Goal: Transaction & Acquisition: Book appointment/travel/reservation

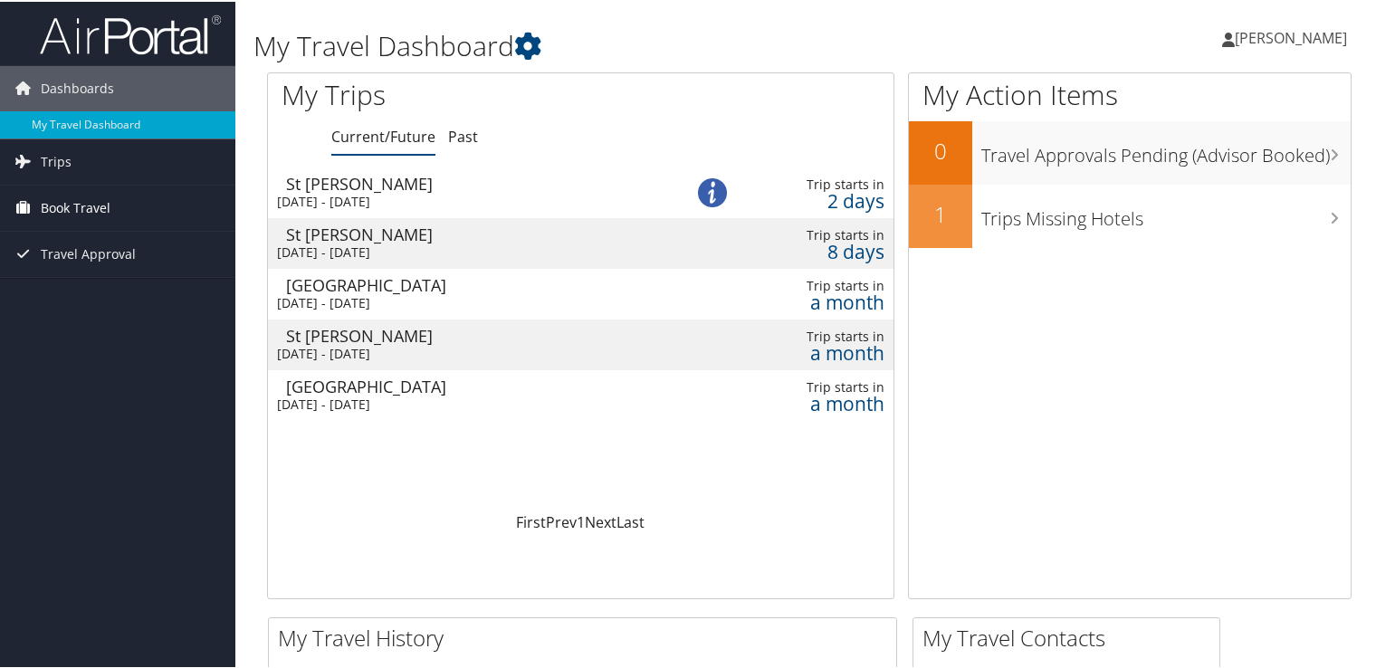
click at [83, 209] on span "Book Travel" at bounding box center [76, 206] width 70 height 45
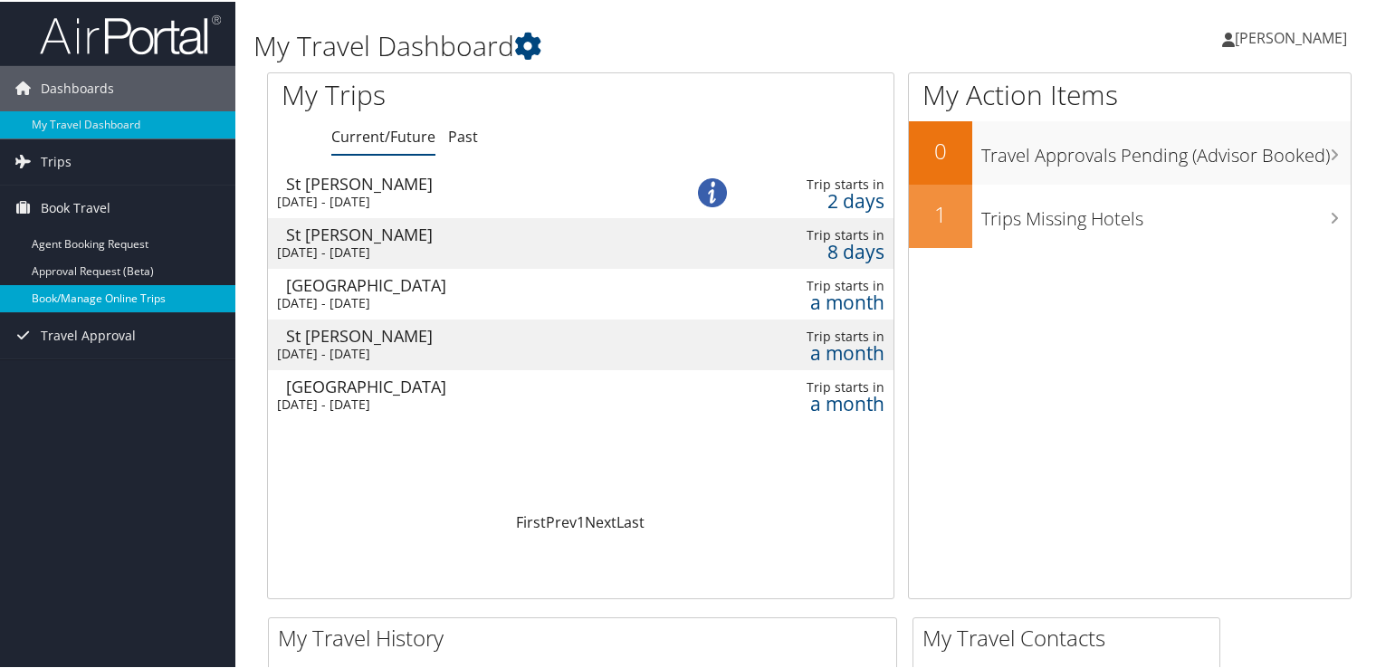
click at [91, 299] on link "Book/Manage Online Trips" at bounding box center [117, 296] width 235 height 27
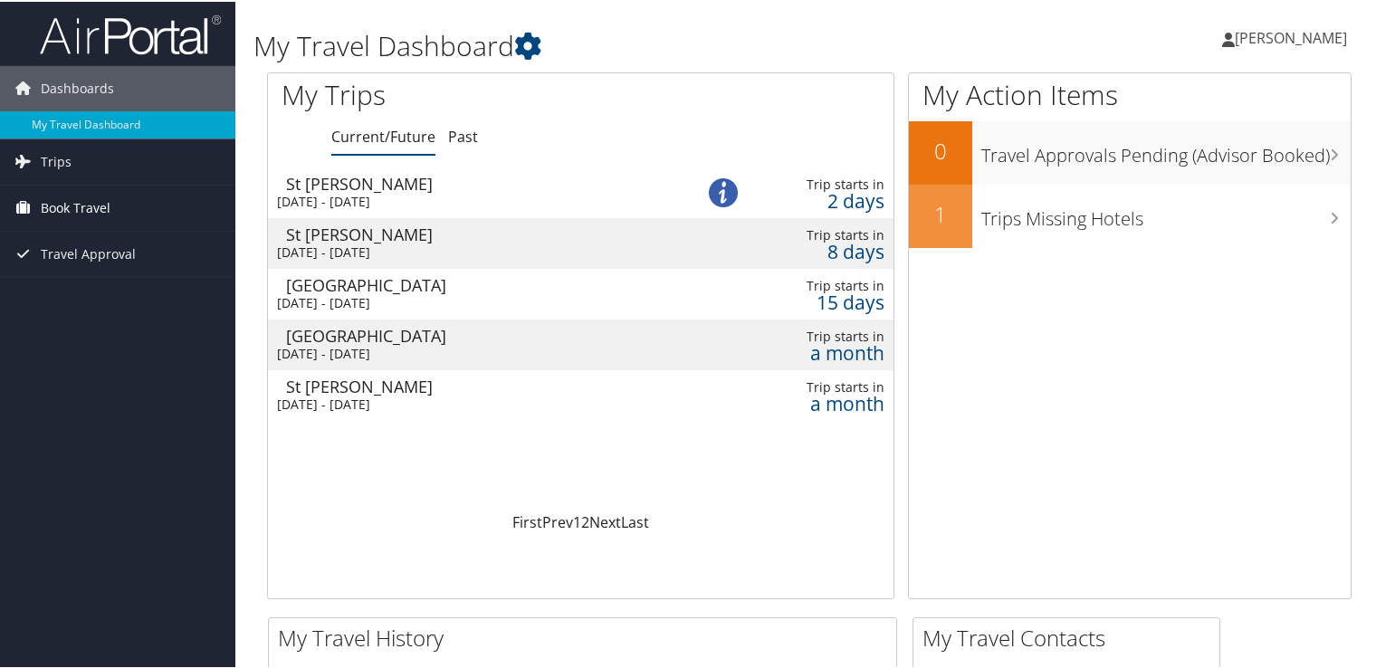
click at [52, 202] on span "Book Travel" at bounding box center [76, 206] width 70 height 45
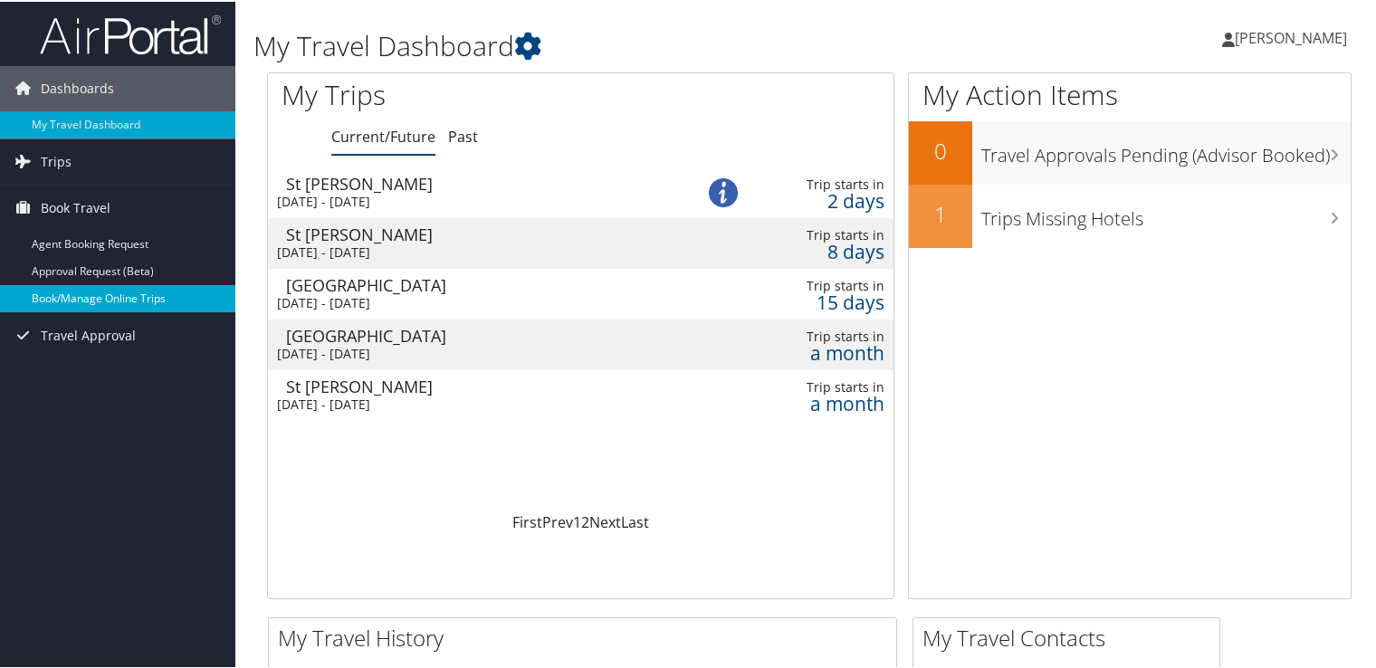
click at [119, 300] on link "Book/Manage Online Trips" at bounding box center [117, 296] width 235 height 27
